Goal: Navigation & Orientation: Understand site structure

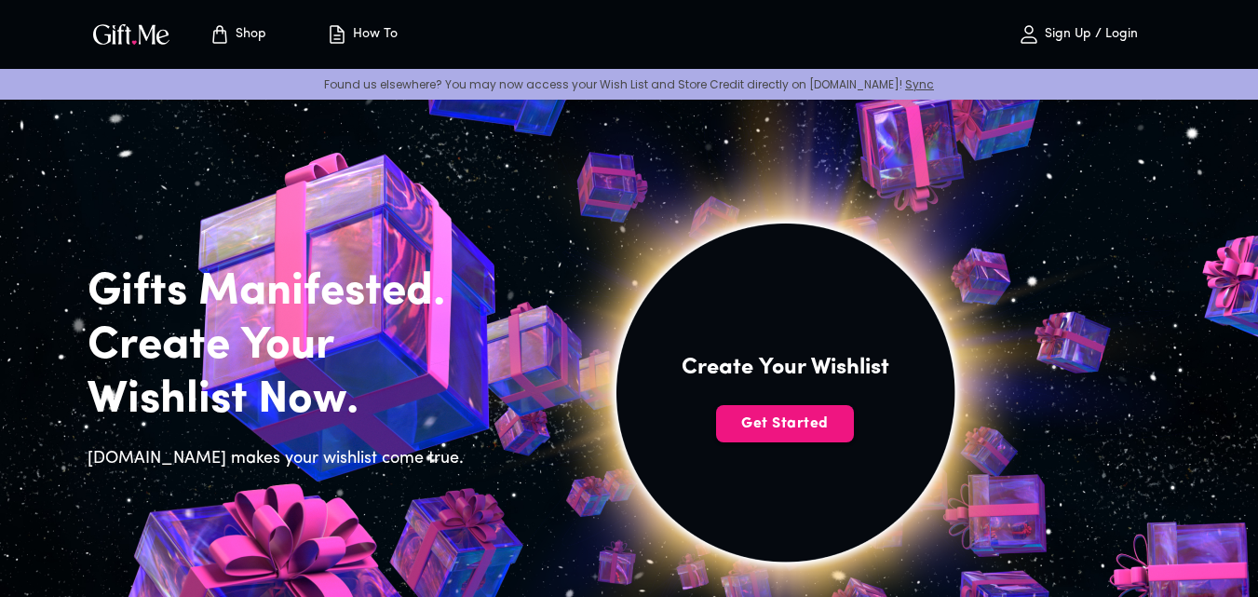
click at [227, 25] on icon "Store page" at bounding box center [220, 34] width 22 height 22
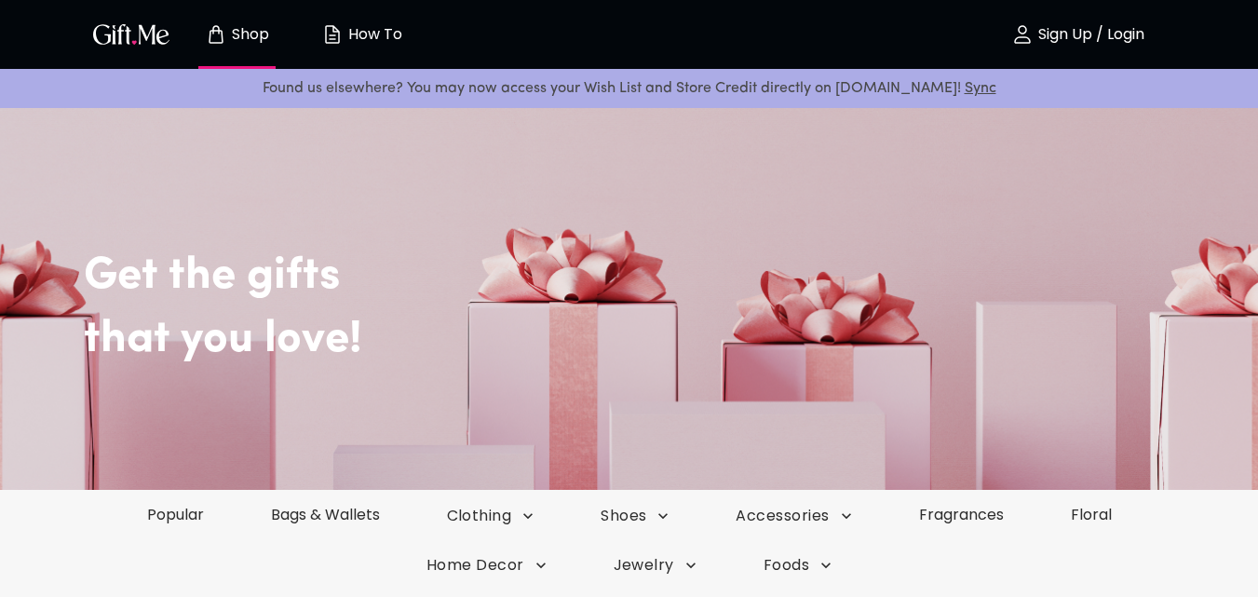
click at [339, 29] on img "button" at bounding box center [332, 34] width 22 height 22
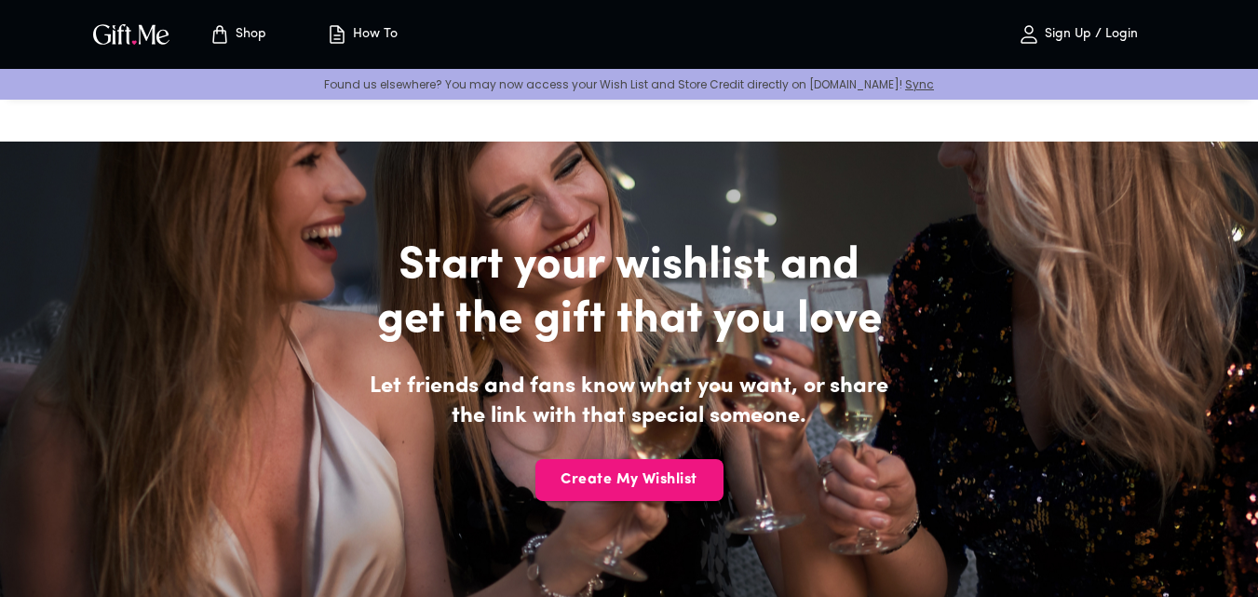
scroll to position [4135, 0]
